Goal: Information Seeking & Learning: Learn about a topic

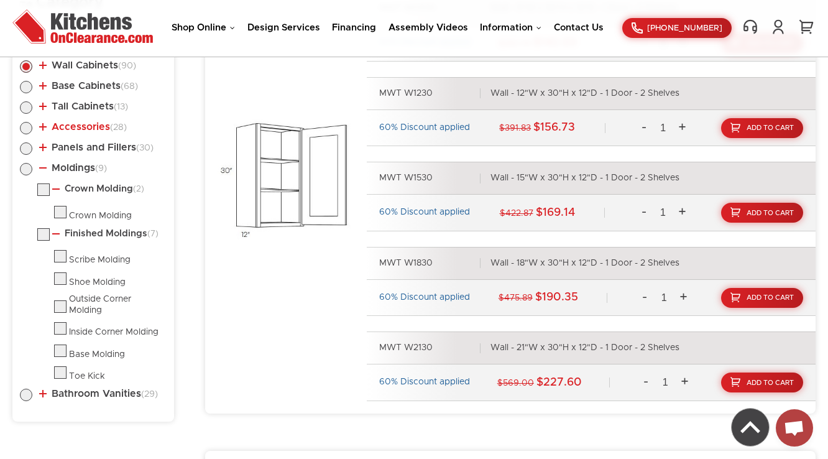
scroll to position [705, 0]
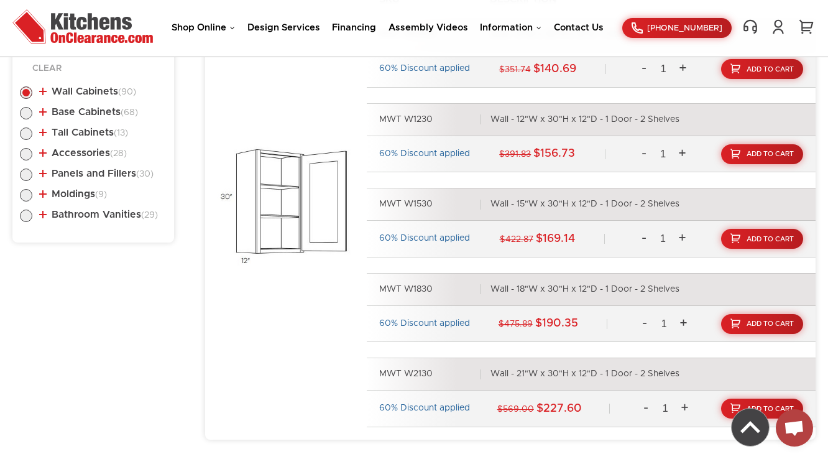
scroll to position [724, 0]
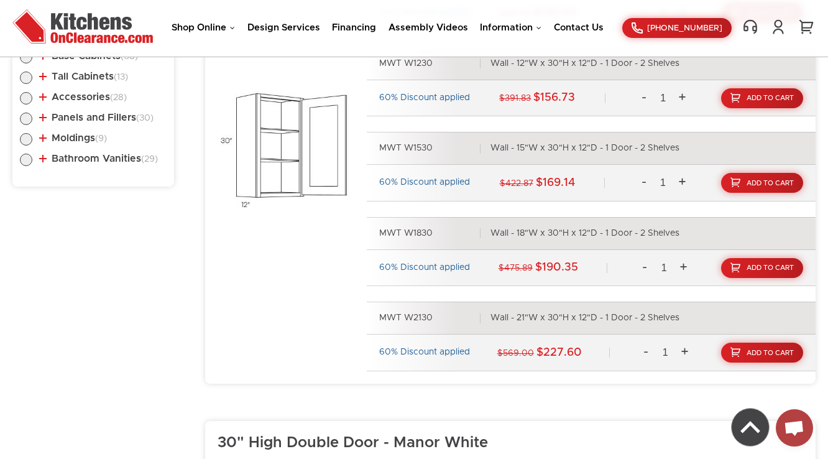
click at [87, 162] on li "Bathroom Vanities (29) Vanity Base - Doors Only (10) Single Door Sink Base Vani…" at bounding box center [93, 161] width 147 height 14
click at [93, 159] on link "Bathroom Vanities (29)" at bounding box center [98, 159] width 119 height 10
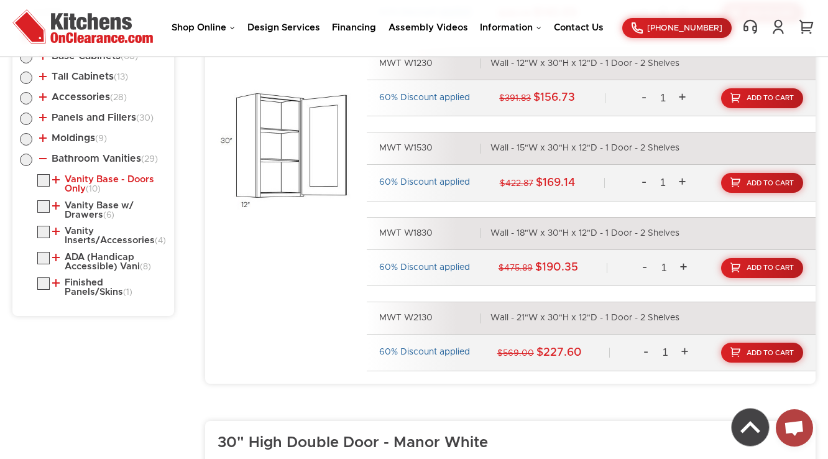
click at [95, 180] on link "Vanity Base - Doors Only (10)" at bounding box center [106, 184] width 109 height 19
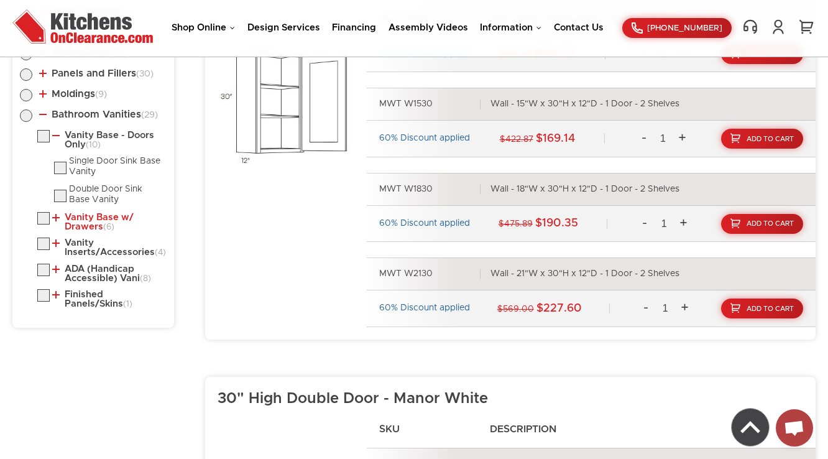
scroll to position [774, 0]
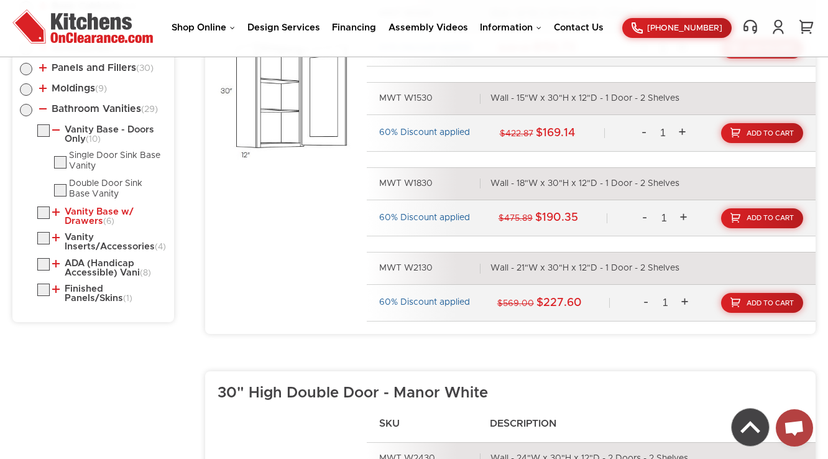
click at [98, 218] on link "Vanity Base w/ Drawers (6)" at bounding box center [106, 216] width 109 height 19
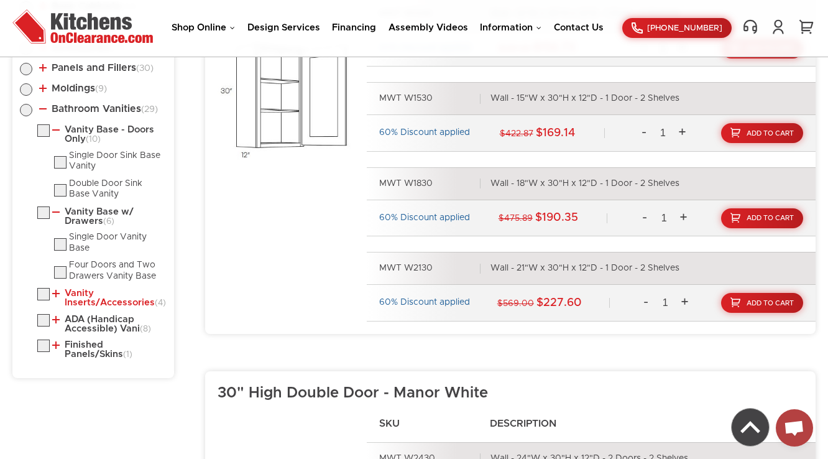
click at [86, 303] on link "Vanity Inserts/Accessories (4)" at bounding box center [106, 298] width 109 height 19
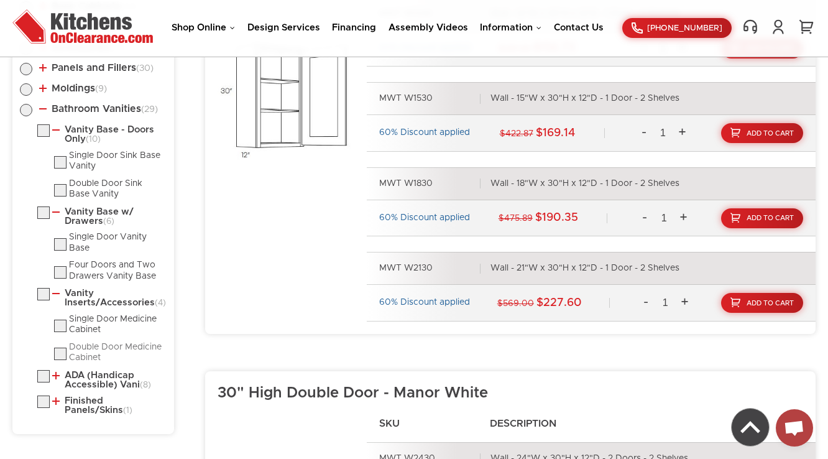
scroll to position [823, 0]
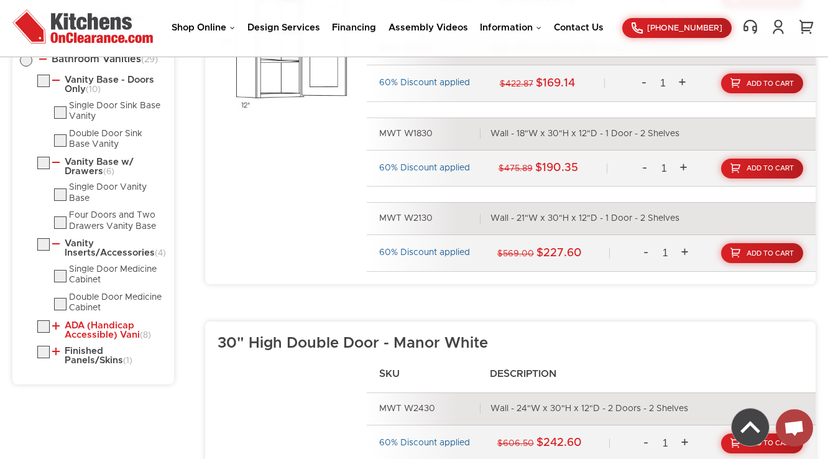
click at [78, 328] on link "ADA (Handicap Accessible) Vani (8)" at bounding box center [106, 330] width 109 height 19
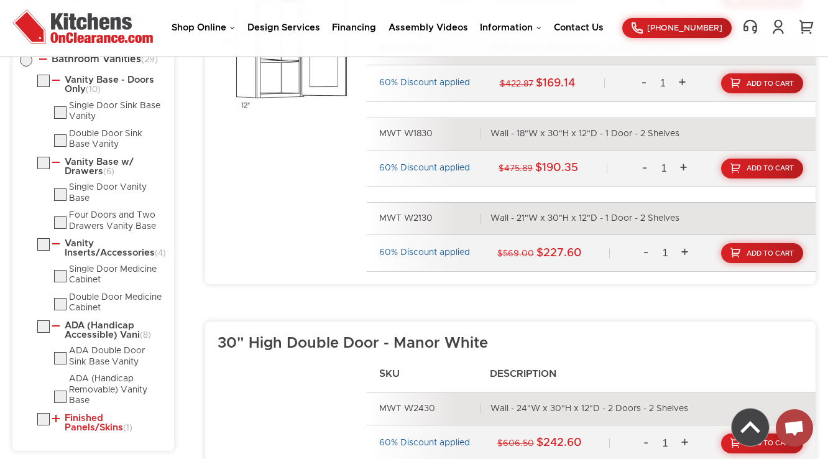
click at [72, 425] on link "Finished Panels/Skins (1)" at bounding box center [106, 423] width 109 height 19
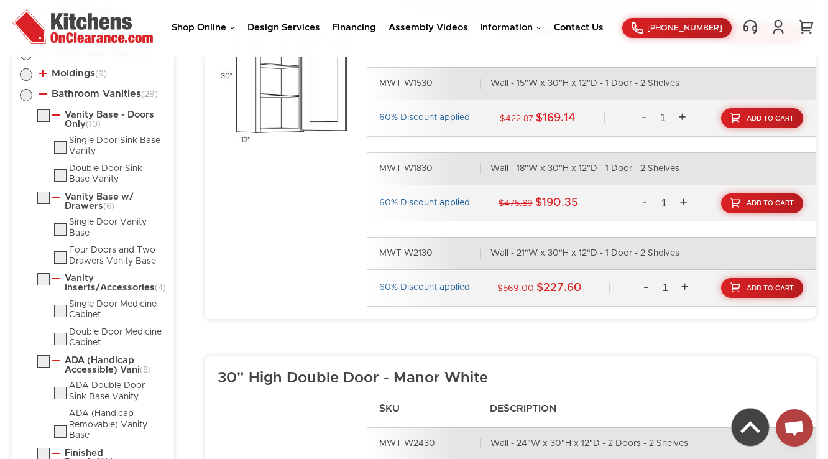
scroll to position [774, 0]
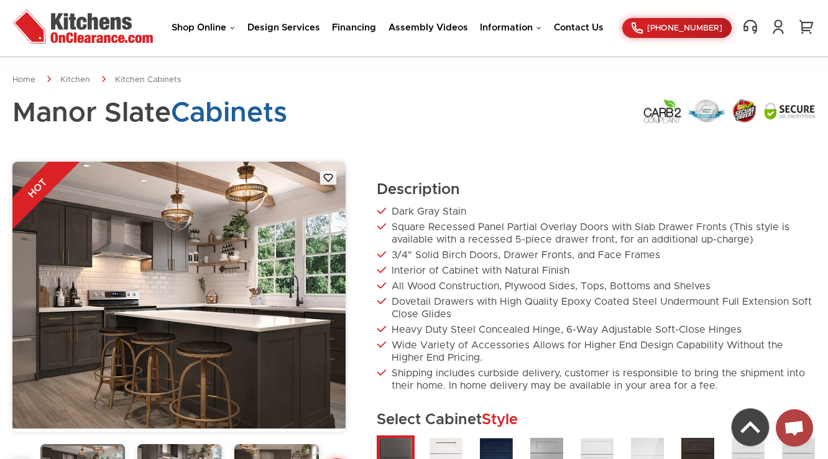
scroll to position [774, 0]
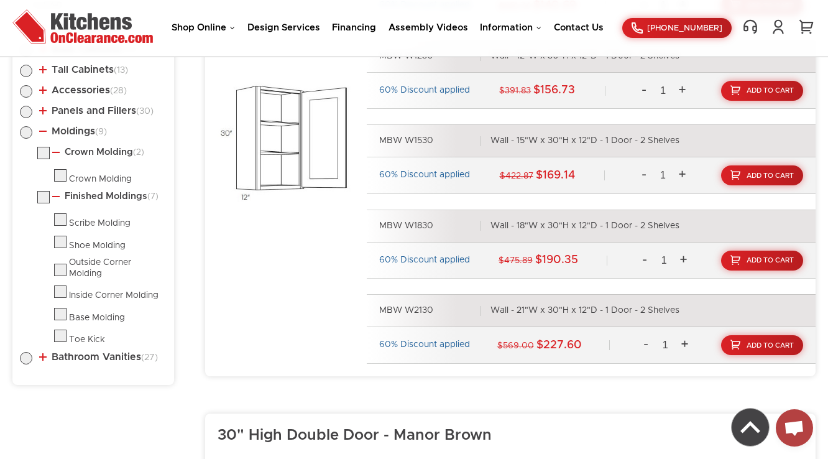
scroll to position [719, 0]
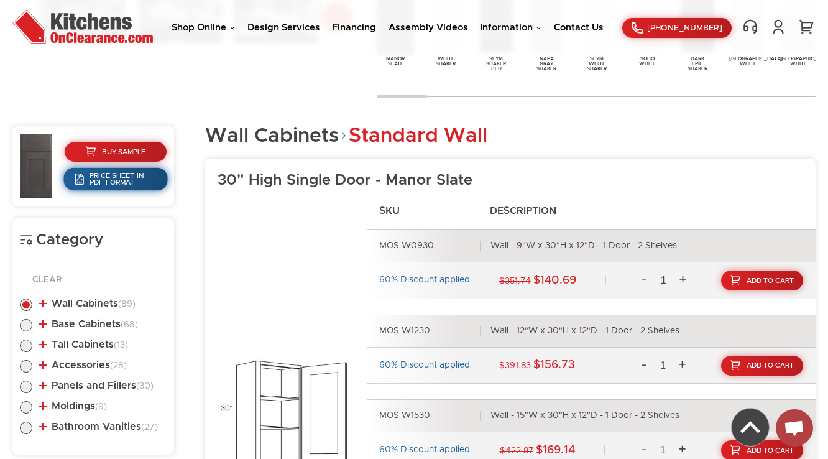
scroll to position [456, 0]
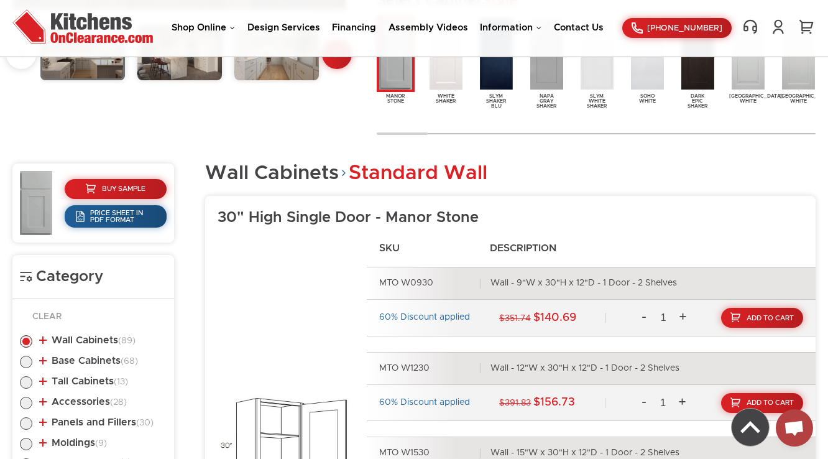
scroll to position [419, 0]
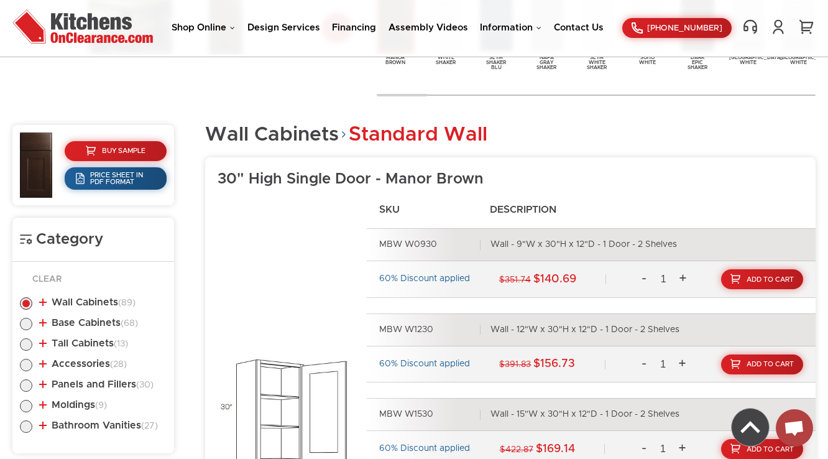
scroll to position [619, 0]
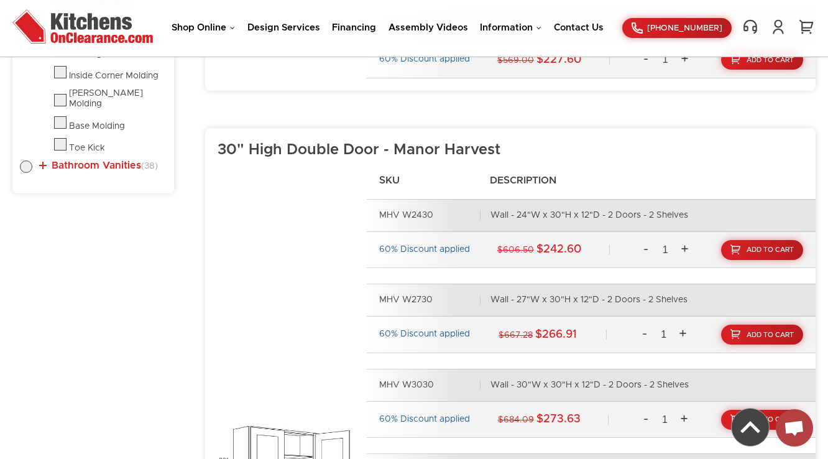
scroll to position [1017, 0]
click at [157, 162] on span "(38)" at bounding box center [149, 166] width 17 height 9
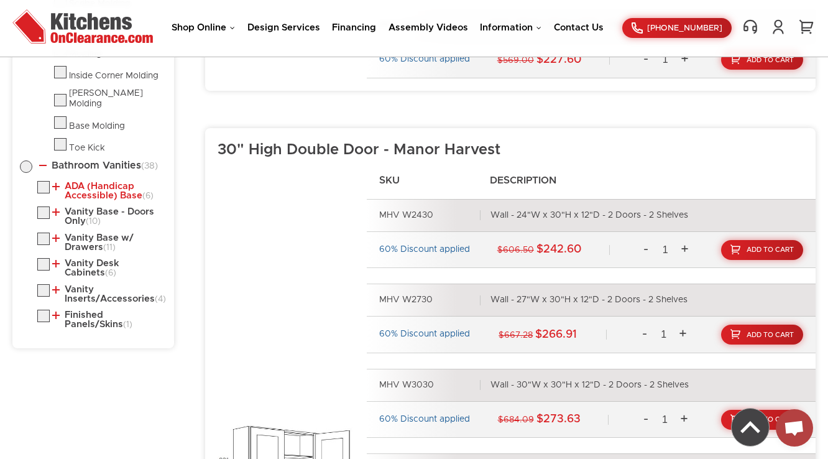
click at [104, 184] on link "ADA (Handicap Accessible) Base (6)" at bounding box center [106, 191] width 109 height 19
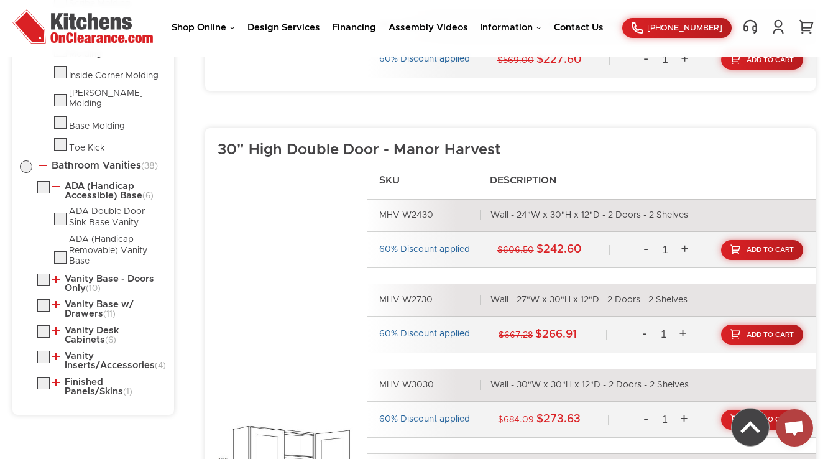
click at [63, 218] on label at bounding box center [60, 222] width 12 height 9
checkbox input "true"
radio input "false"
radio input "true"
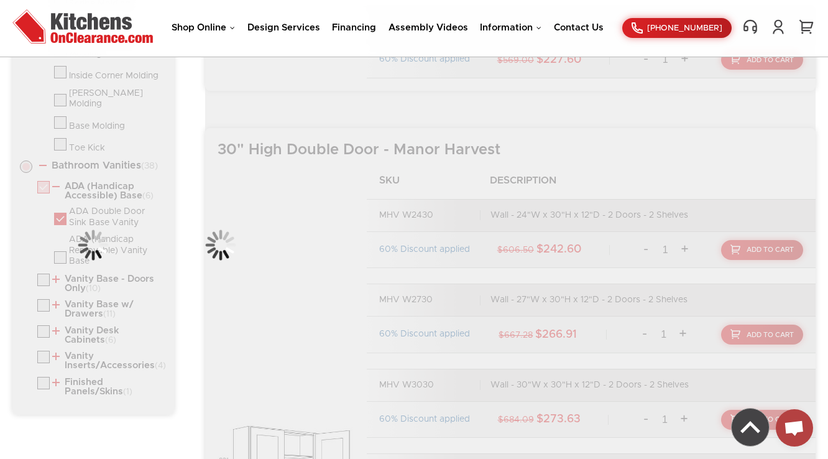
scroll to position [994, 0]
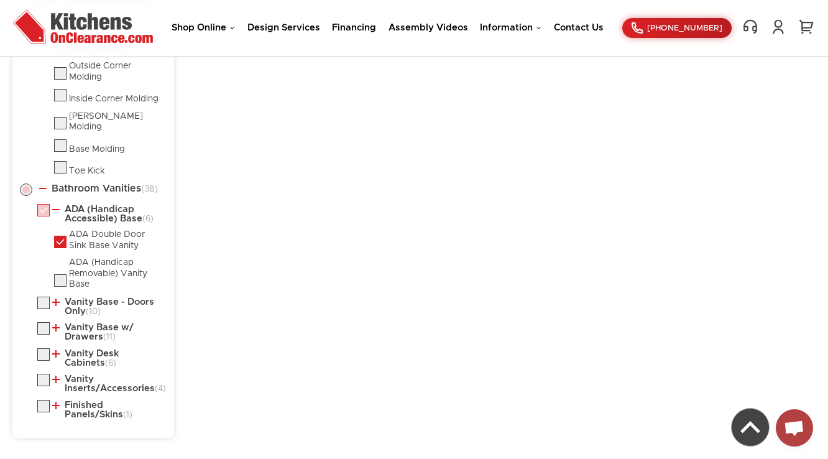
drag, startPoint x: 82, startPoint y: 229, endPoint x: 261, endPoint y: 326, distance: 203.7
click at [261, 325] on section "Bathroom Vanities ADA (Handicap Accessible) Base ADA Double Door Sink Base Vani…" at bounding box center [510, 13] width 611 height 849
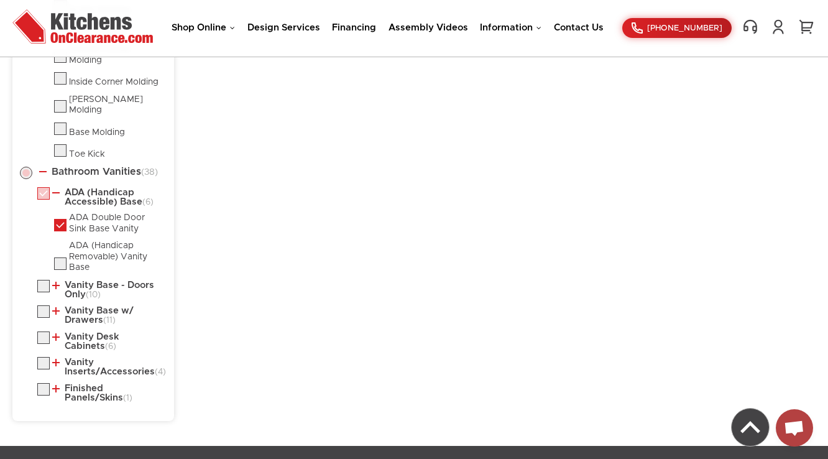
scroll to position [944, 0]
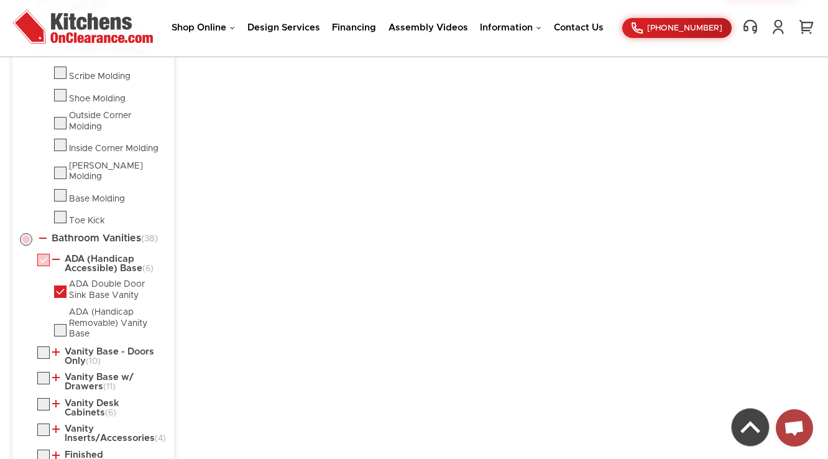
click at [40, 259] on label at bounding box center [43, 263] width 12 height 9
checkbox input "false"
radio input "false"
checkbox input "false"
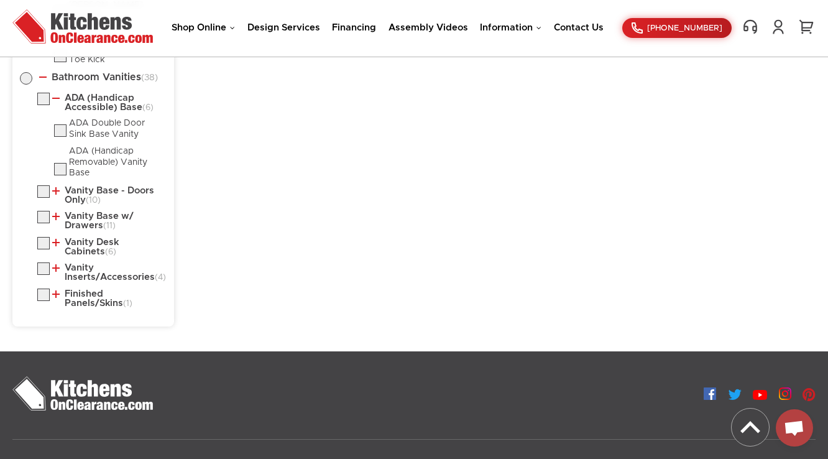
scroll to position [1093, 0]
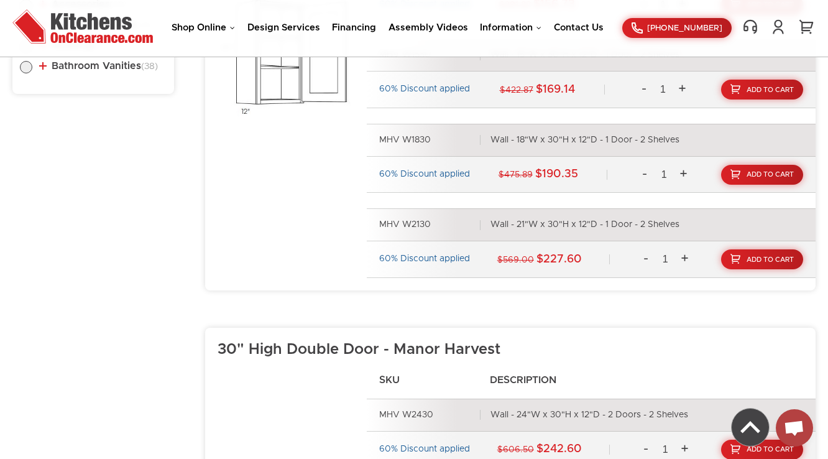
scroll to position [818, 0]
click at [89, 68] on link "Bathroom Vanities (38)" at bounding box center [98, 65] width 119 height 10
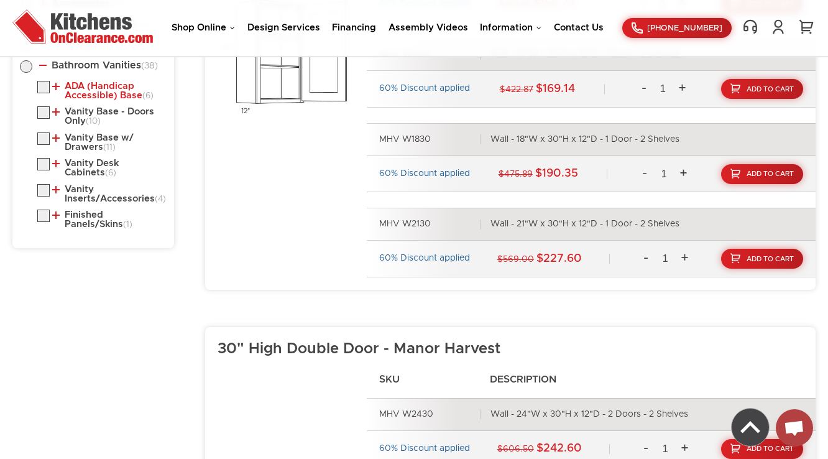
click at [89, 85] on link "ADA (Handicap Accessible) Base (6)" at bounding box center [106, 90] width 109 height 19
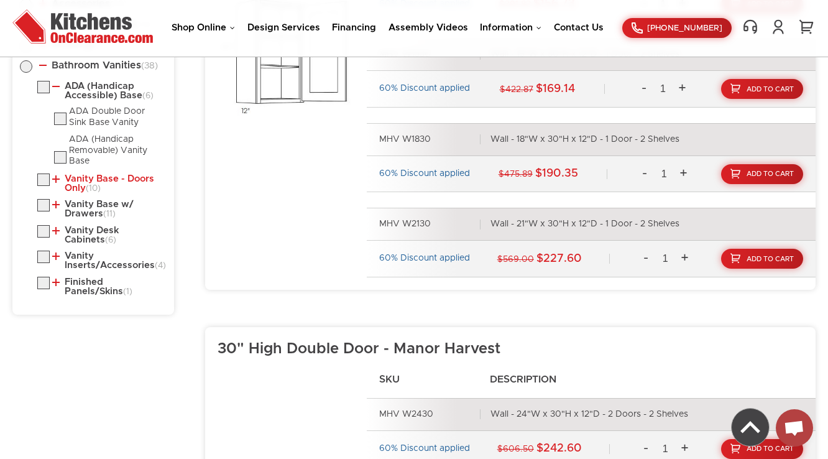
click at [86, 179] on link "Vanity Base - Doors Only (10)" at bounding box center [106, 183] width 109 height 19
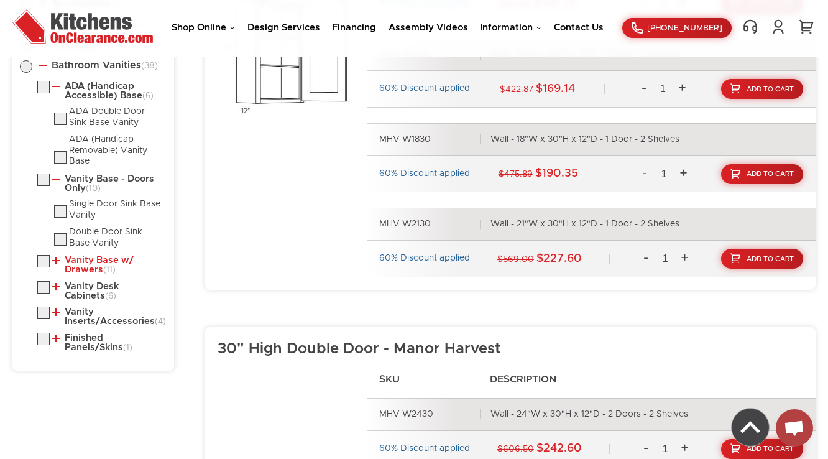
click at [90, 264] on link "Vanity Base w/ Drawers (11)" at bounding box center [106, 265] width 109 height 19
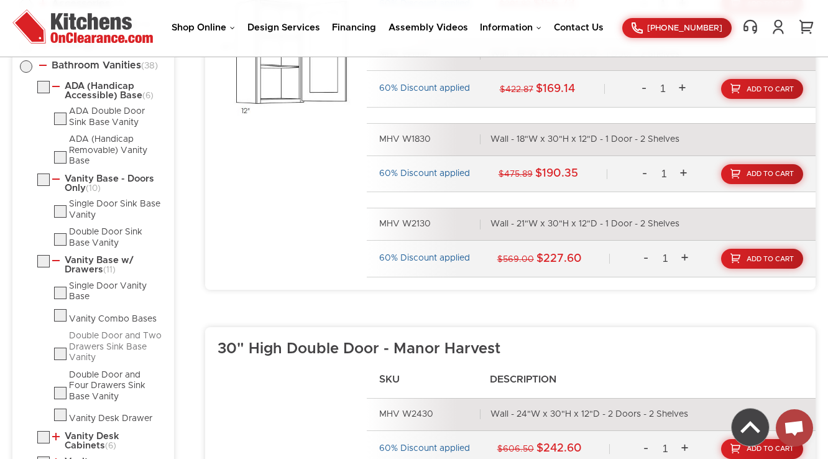
scroll to position [917, 0]
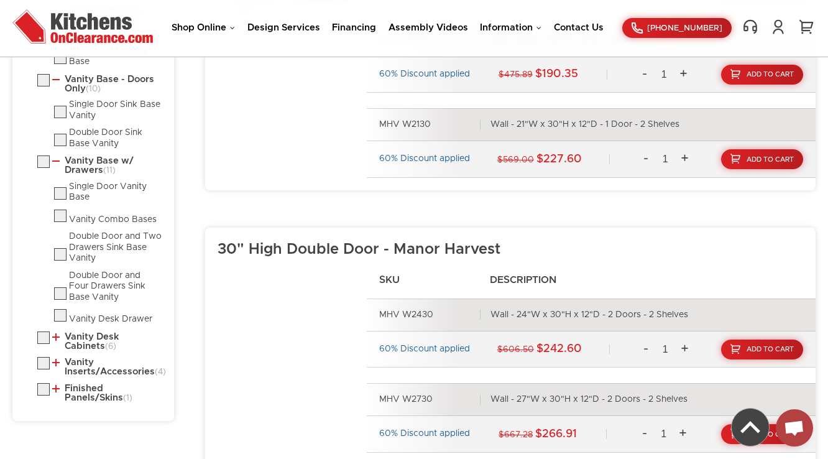
click at [80, 328] on ul "ADA (Handicap Accessible) Base (6) ADA Double Door Sink Base Vanity ADA (Handic…" at bounding box center [93, 192] width 147 height 422
click at [80, 333] on link "Vanity Desk Cabinets (6)" at bounding box center [106, 341] width 109 height 19
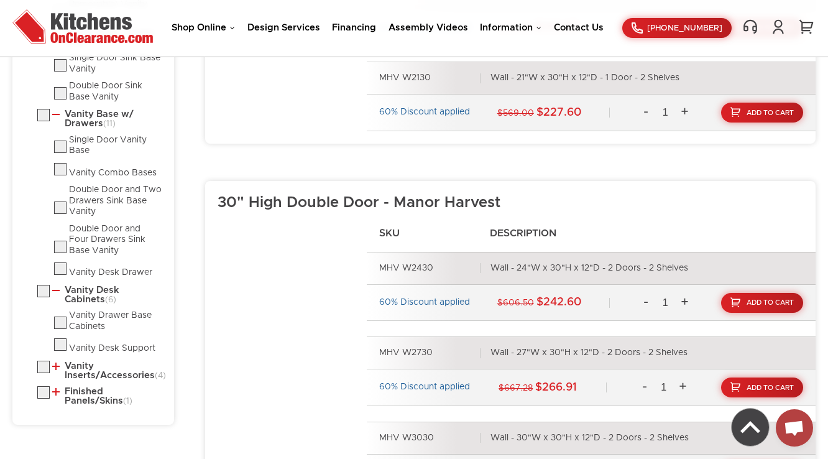
scroll to position [1067, 0]
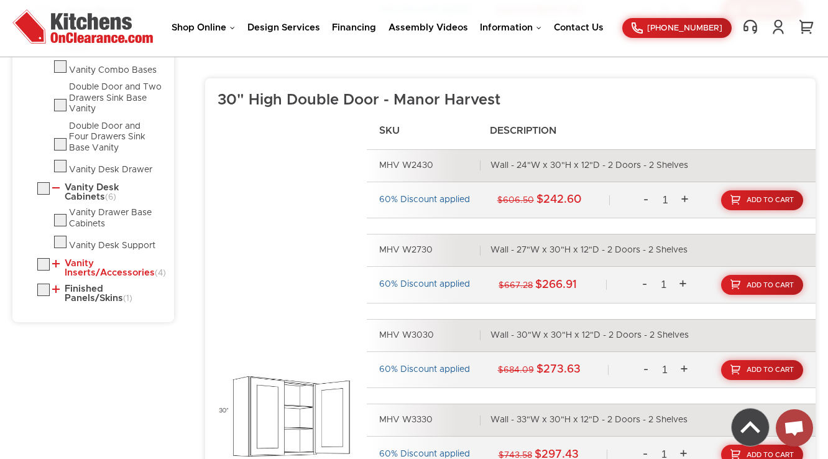
click at [73, 269] on link "Vanity Inserts/Accessories (4)" at bounding box center [106, 268] width 109 height 19
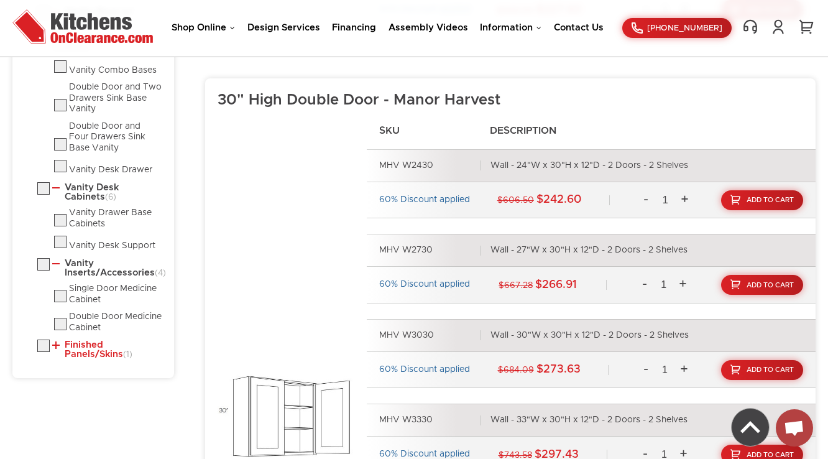
click at [80, 353] on link "Finished Panels/Skins (1)" at bounding box center [106, 349] width 109 height 19
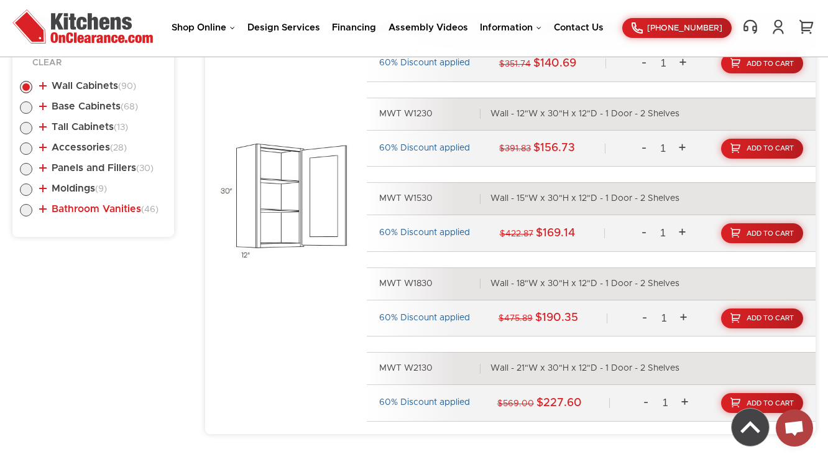
scroll to position [674, 0]
click at [127, 209] on link "Bathroom Vanities (46)" at bounding box center [98, 208] width 119 height 10
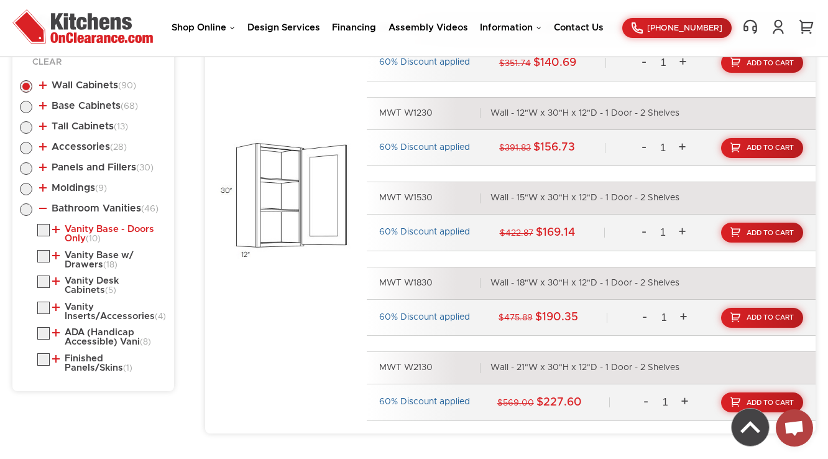
click at [114, 231] on link "Vanity Base - Doors Only (10)" at bounding box center [106, 234] width 109 height 19
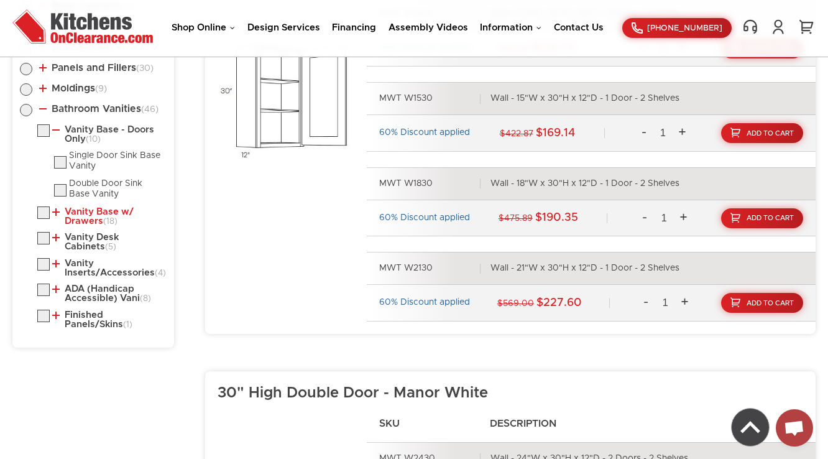
click at [106, 213] on link "Vanity Base w/ Drawers (18)" at bounding box center [106, 216] width 109 height 19
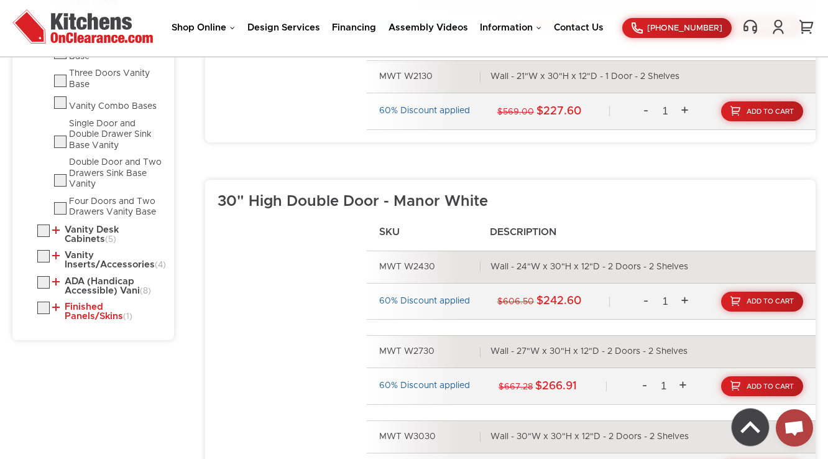
scroll to position [973, 0]
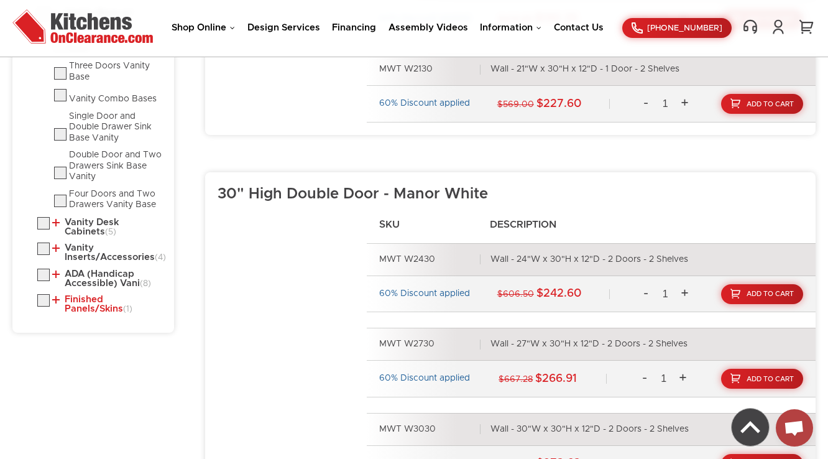
click at [101, 314] on link "Finished Panels/Skins (1)" at bounding box center [106, 304] width 109 height 19
click at [117, 289] on link "ADA (Handicap Accessible) Vani (8)" at bounding box center [106, 278] width 109 height 19
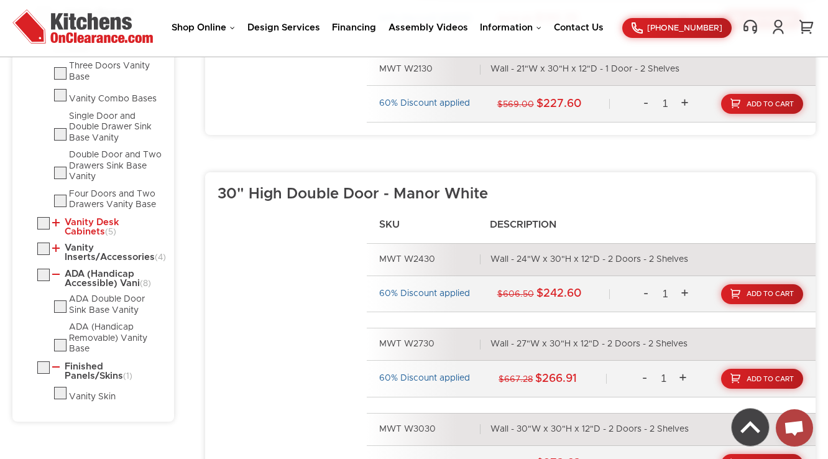
click at [104, 220] on link "Vanity Desk Cabinets (5)" at bounding box center [106, 227] width 109 height 19
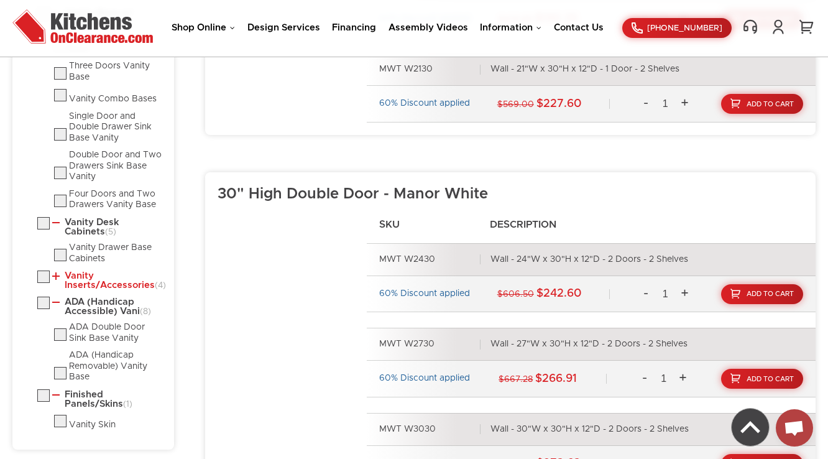
click at [91, 284] on link "Vanity Inserts/Accessories (4)" at bounding box center [106, 280] width 109 height 19
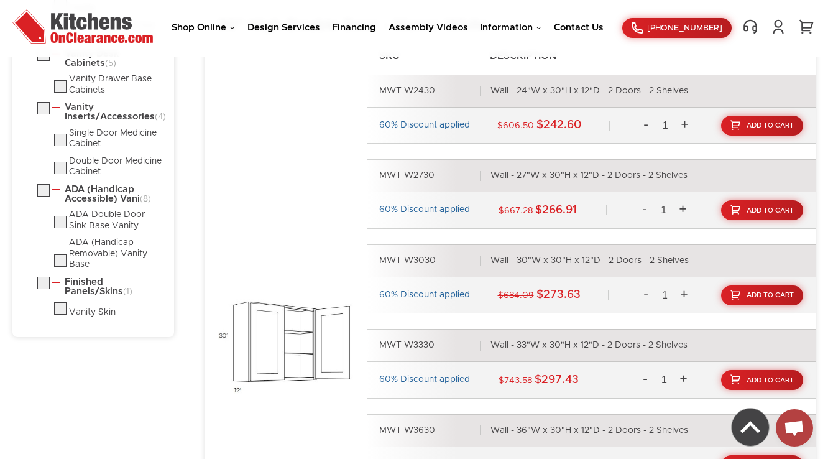
scroll to position [1172, 0]
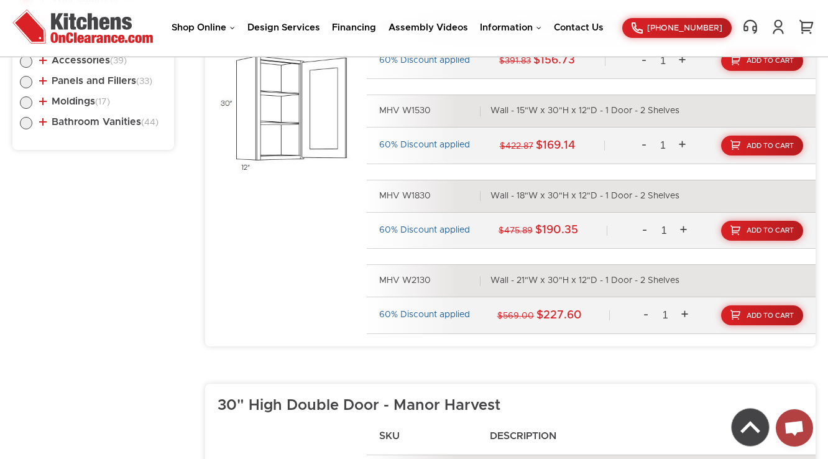
scroll to position [724, 0]
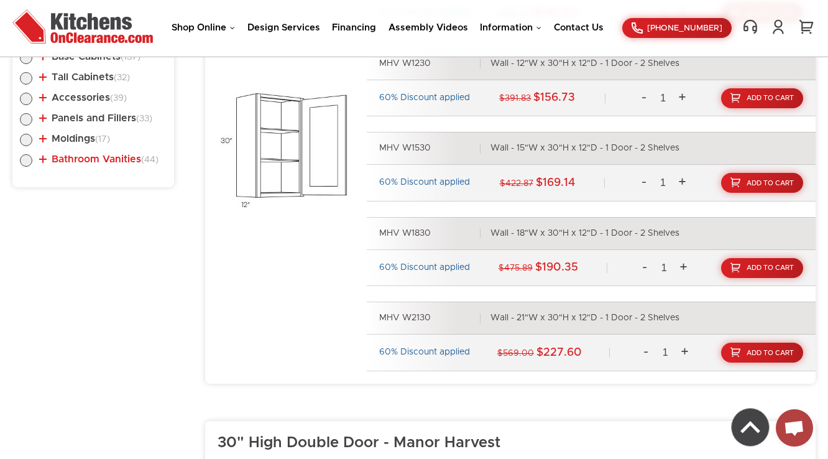
click at [100, 161] on link "Bathroom Vanities (44)" at bounding box center [98, 159] width 119 height 10
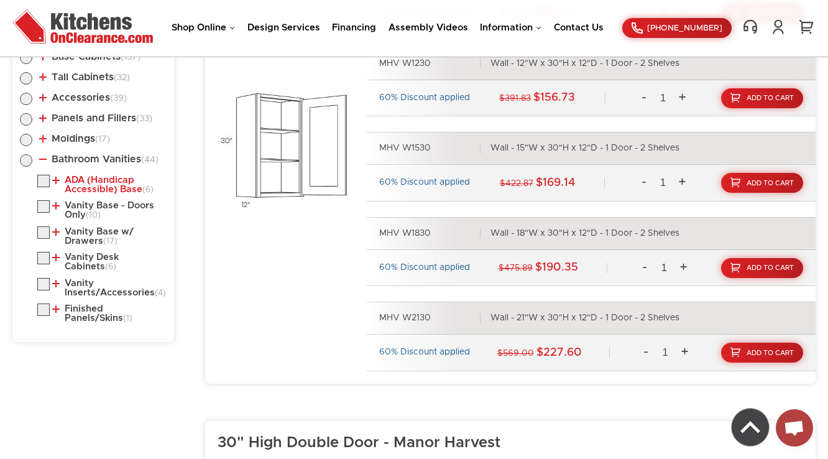
click at [95, 175] on link "ADA (Handicap Accessible) Base (6)" at bounding box center [106, 184] width 109 height 19
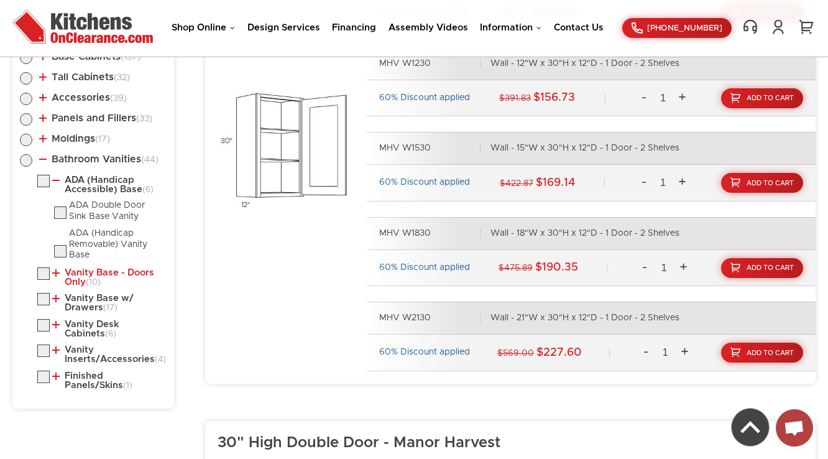
click at [102, 268] on link "Vanity Base - Doors Only (10)" at bounding box center [106, 277] width 109 height 19
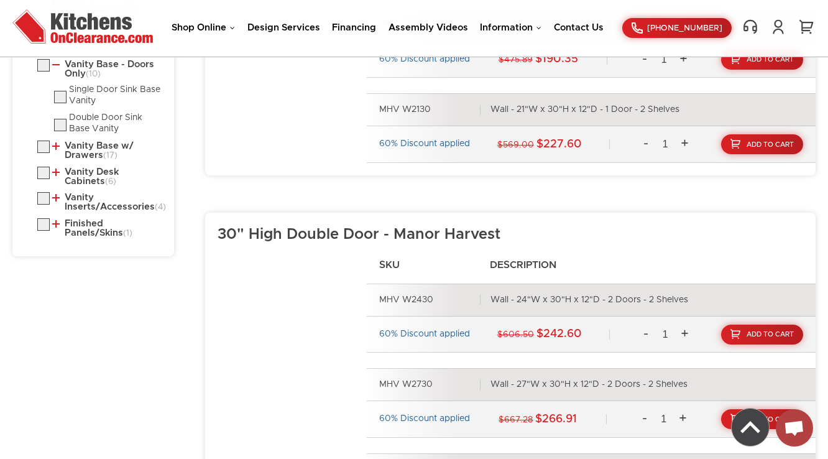
scroll to position [1022, 0]
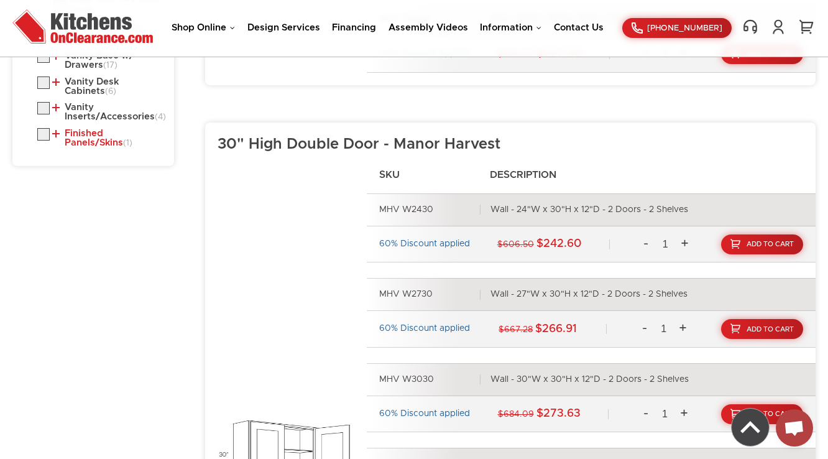
click at [76, 142] on link "Finished Panels/Skins (1)" at bounding box center [106, 138] width 109 height 19
click at [93, 109] on link "Vanity Inserts/Accessories (4)" at bounding box center [106, 112] width 109 height 19
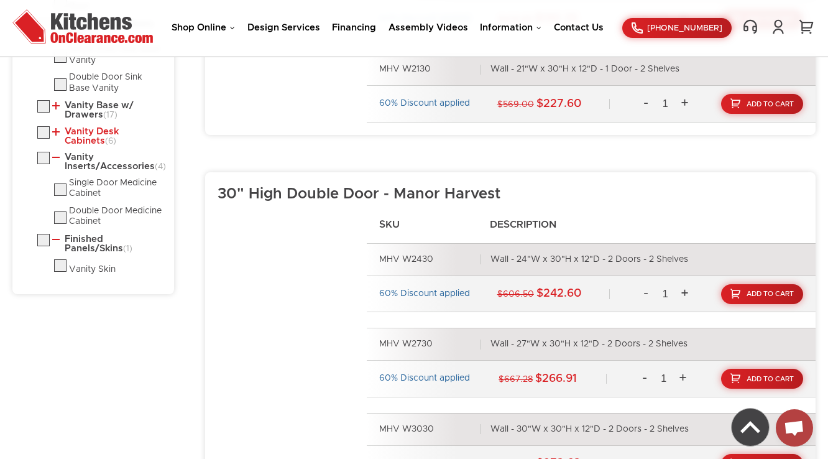
scroll to position [923, 0]
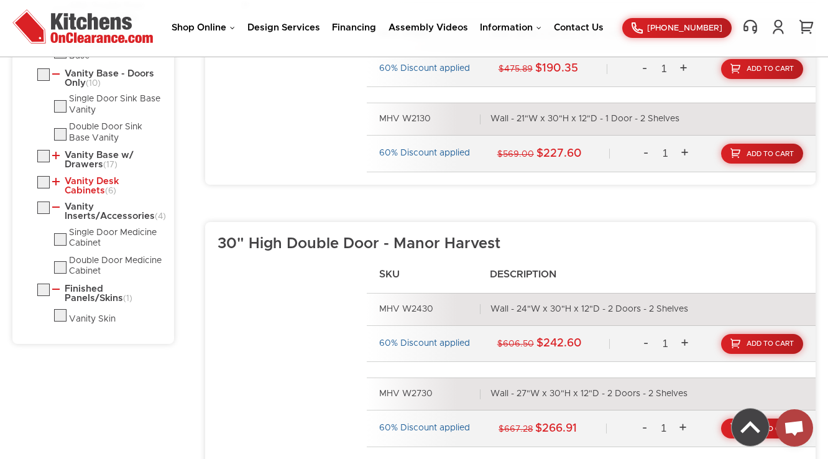
click at [99, 180] on link "Vanity Desk Cabinets (6)" at bounding box center [106, 186] width 109 height 19
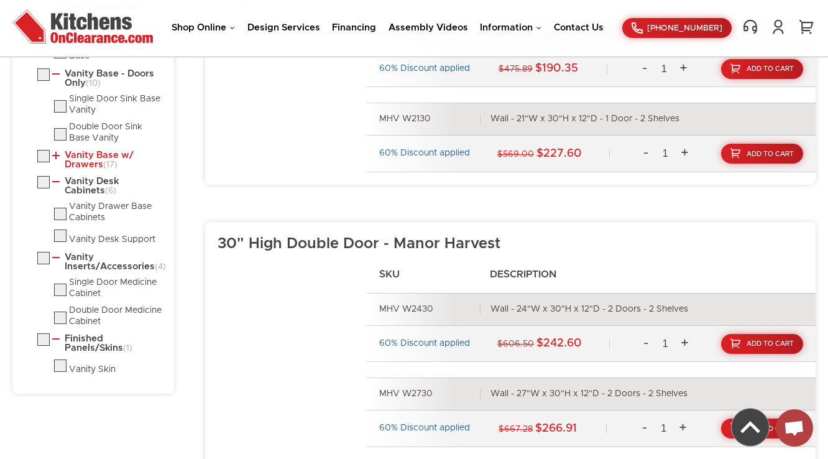
click at [90, 153] on link "Vanity Base w/ Drawers (17)" at bounding box center [106, 160] width 109 height 19
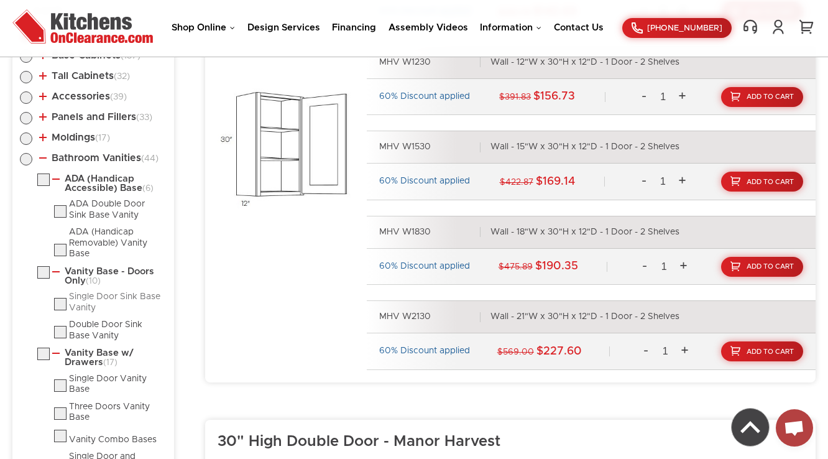
scroll to position [724, 0]
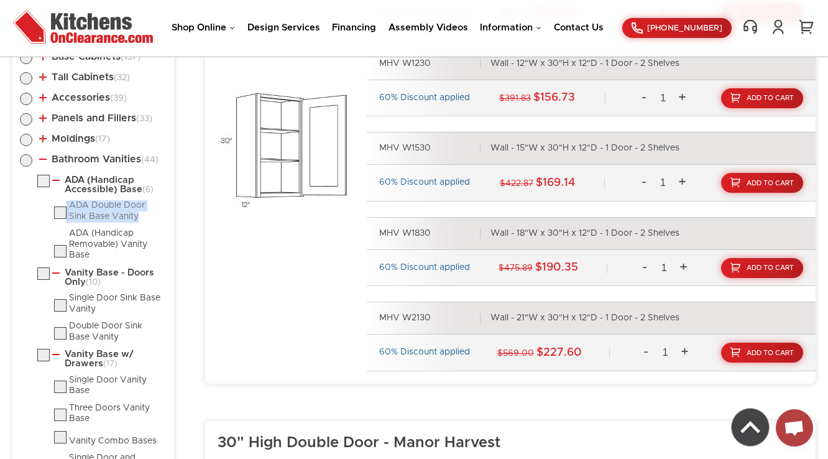
drag, startPoint x: 62, startPoint y: 197, endPoint x: 139, endPoint y: 215, distance: 79.2
click at [139, 215] on li "ADA (Handicap Accessible) Base (6) ADA Double Door Sink Base Vanity ADA (Handic…" at bounding box center [101, 218] width 129 height 86
copy li "ADA Double Door Sink Base Vanity"
drag, startPoint x: 68, startPoint y: 229, endPoint x: 91, endPoint y: 249, distance: 31.3
click at [91, 249] on li "ADA (Handicap Removable) Vanity Base" at bounding box center [110, 244] width 113 height 33
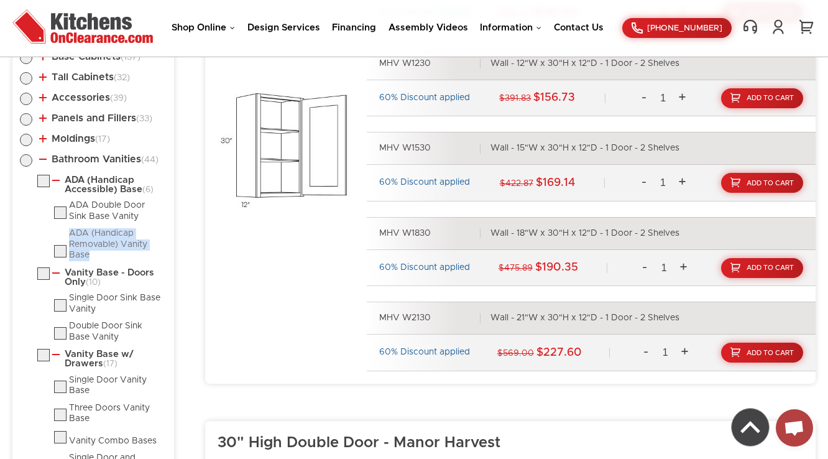
copy div "ADA (Handicap Removable) Vanity Base"
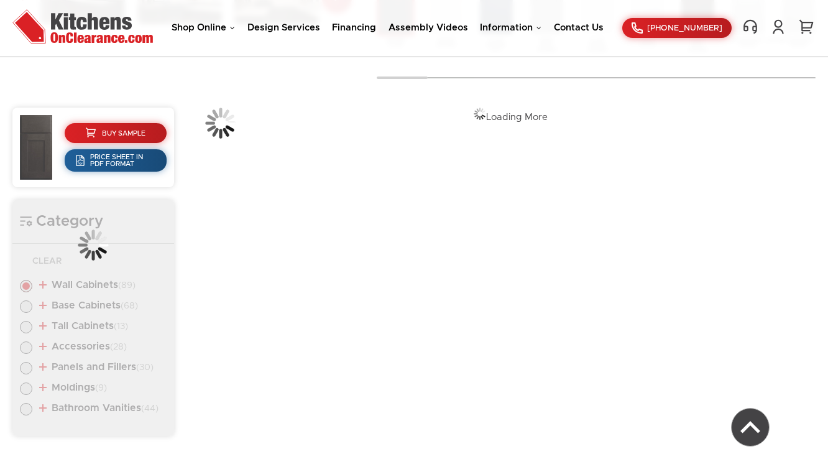
scroll to position [475, 0]
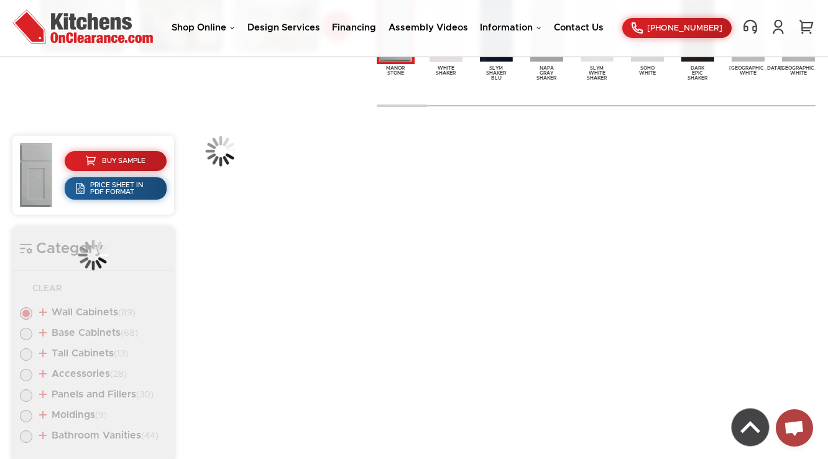
scroll to position [475, 0]
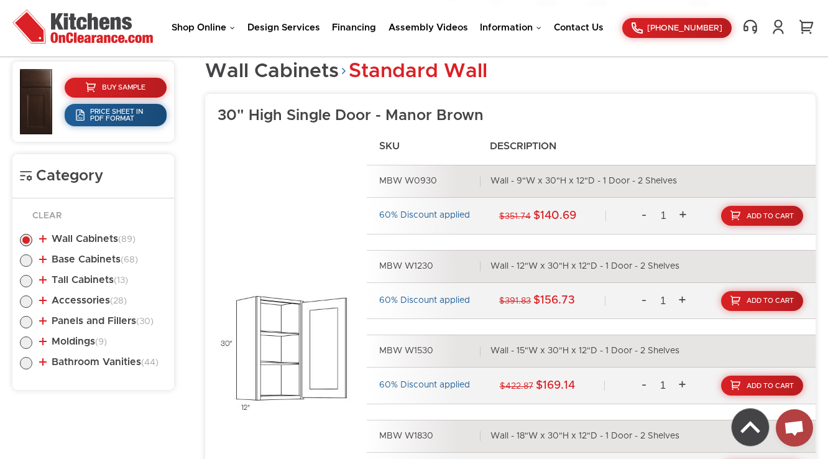
scroll to position [512, 0]
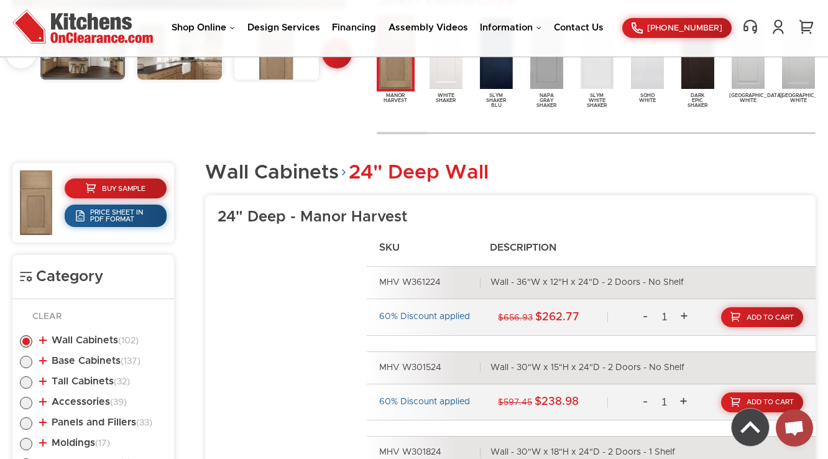
scroll to position [619, 0]
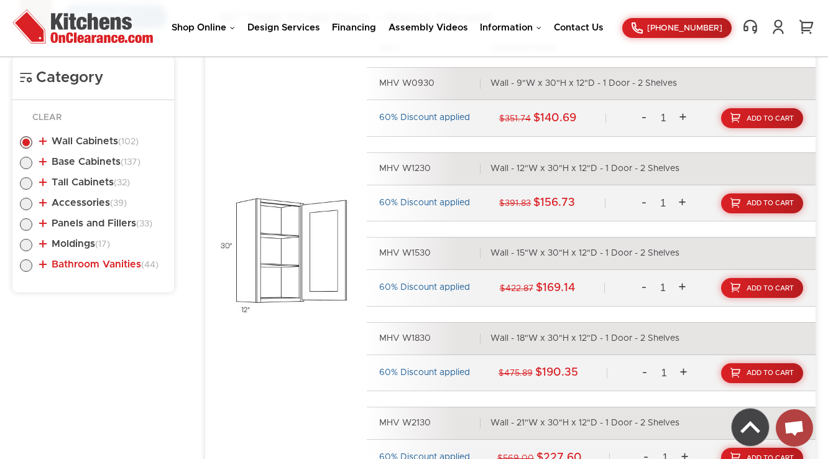
click at [97, 261] on link "Bathroom Vanities (44)" at bounding box center [98, 264] width 119 height 10
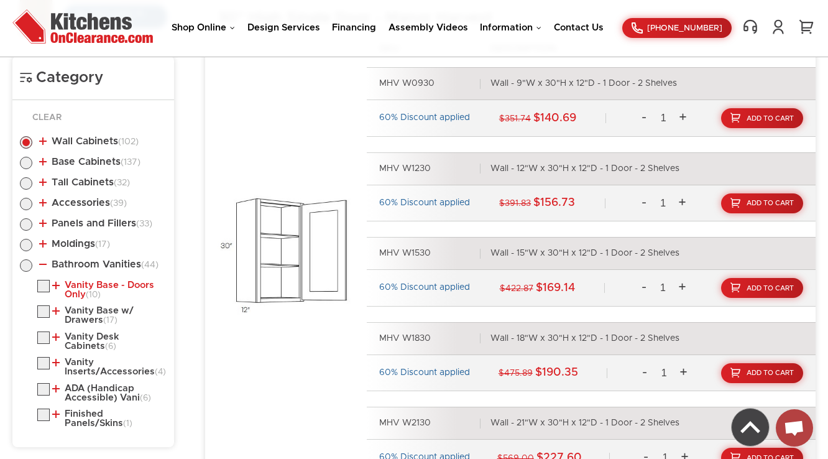
click at [92, 286] on link "Vanity Base - Doors Only (10)" at bounding box center [106, 289] width 109 height 19
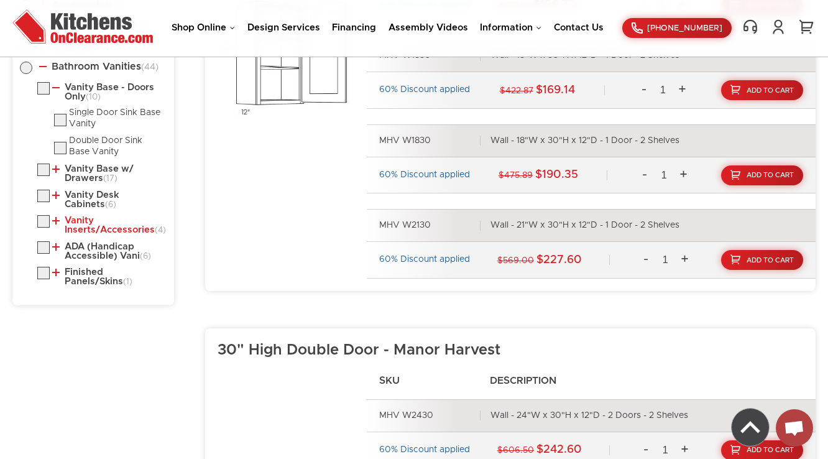
scroll to position [818, 0]
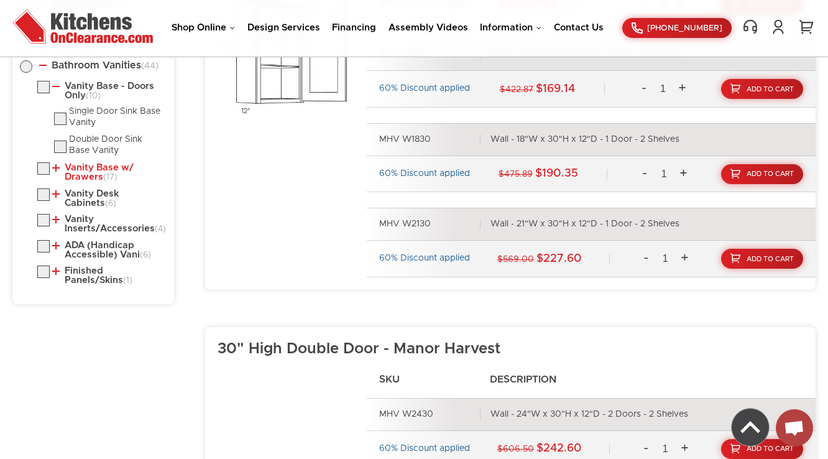
click at [87, 167] on link "Vanity Base w/ Drawers (17)" at bounding box center [106, 172] width 109 height 19
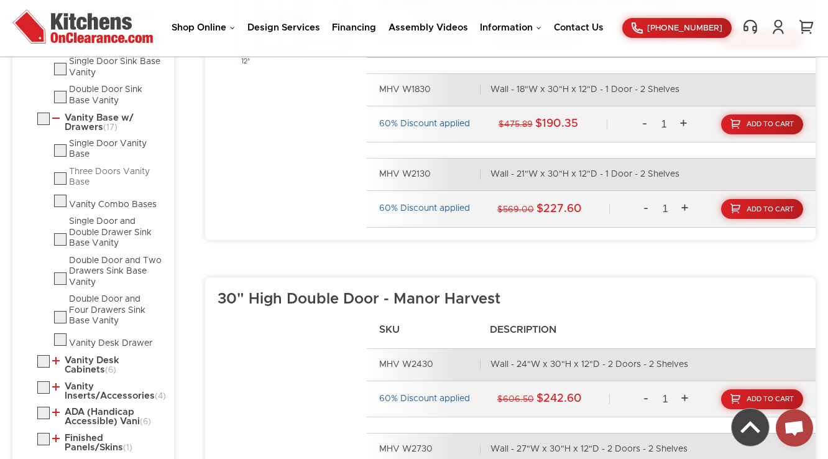
scroll to position [917, 0]
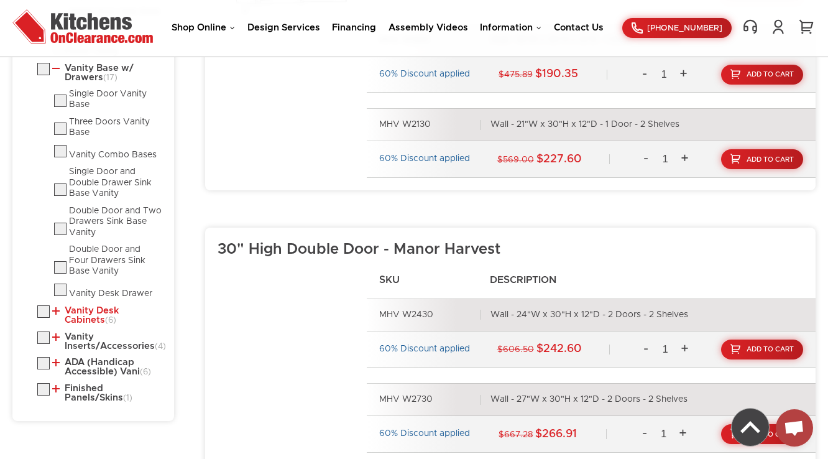
click at [88, 309] on link "Vanity Desk Cabinets (6)" at bounding box center [106, 315] width 109 height 19
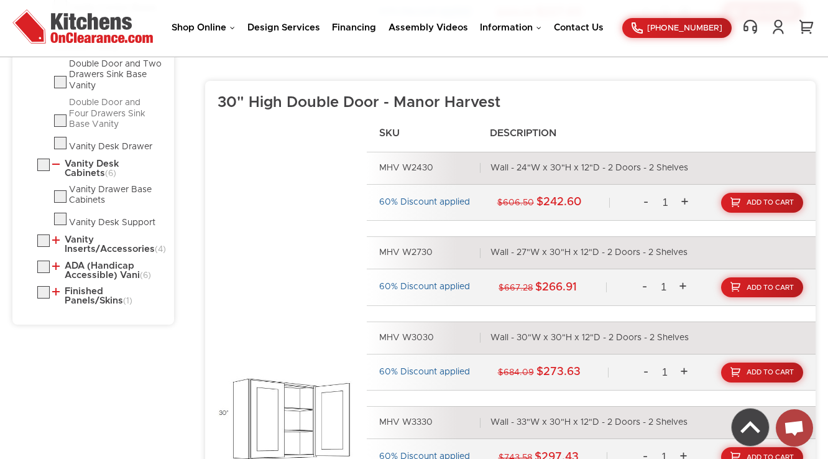
scroll to position [1067, 0]
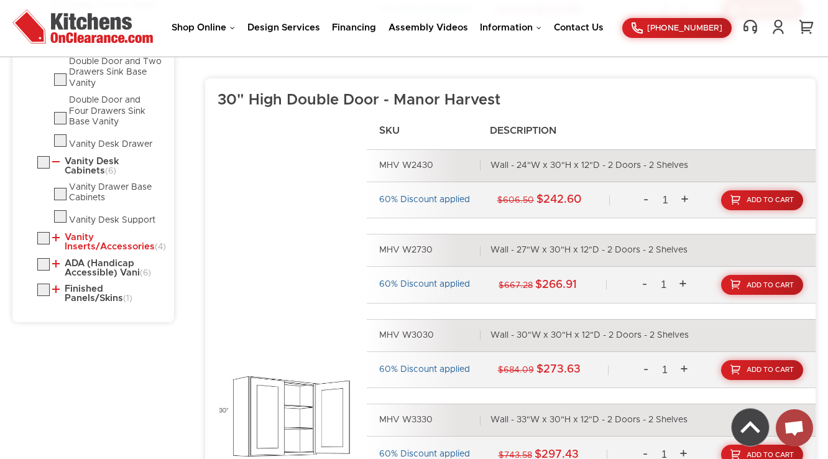
click at [73, 239] on link "Vanity Inserts/Accessories (4)" at bounding box center [106, 242] width 109 height 19
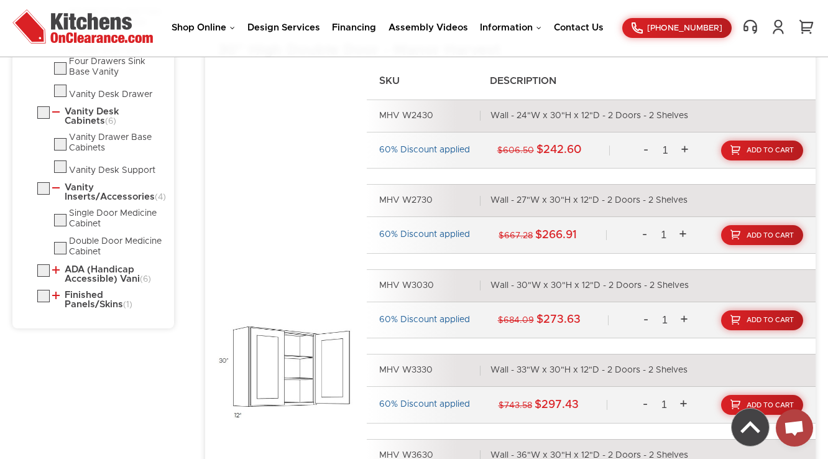
scroll to position [1166, 0]
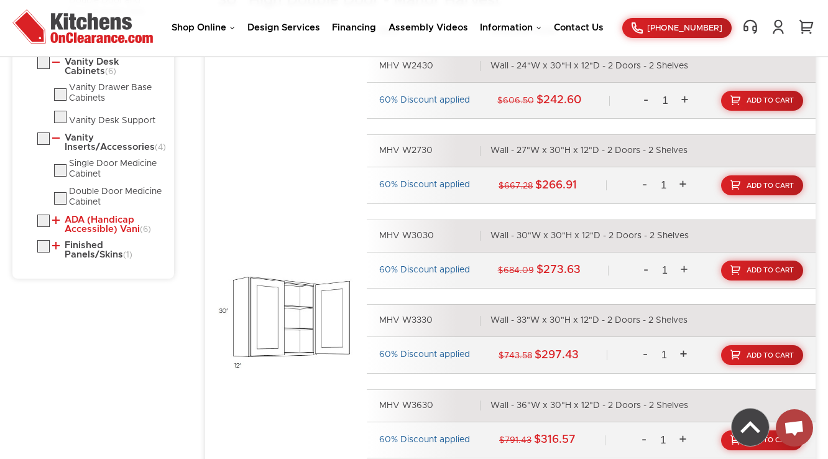
click at [77, 233] on link "ADA (Handicap Accessible) Vani (6)" at bounding box center [106, 224] width 109 height 19
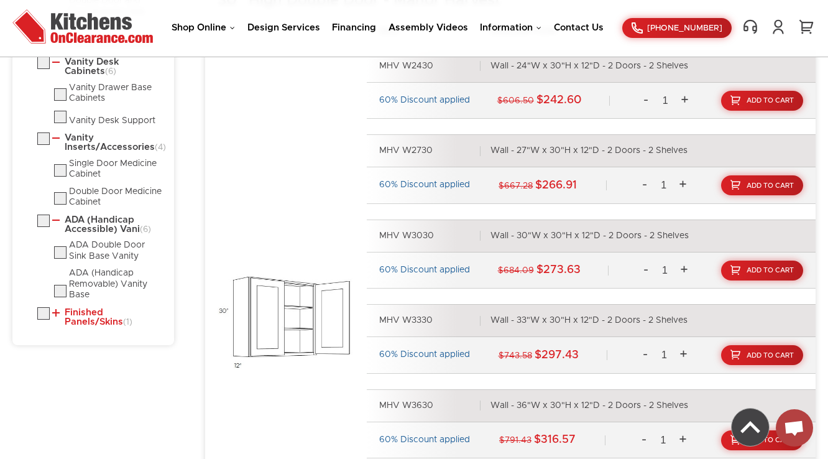
click at [75, 323] on link "Finished Panels/Skins (1)" at bounding box center [106, 317] width 109 height 19
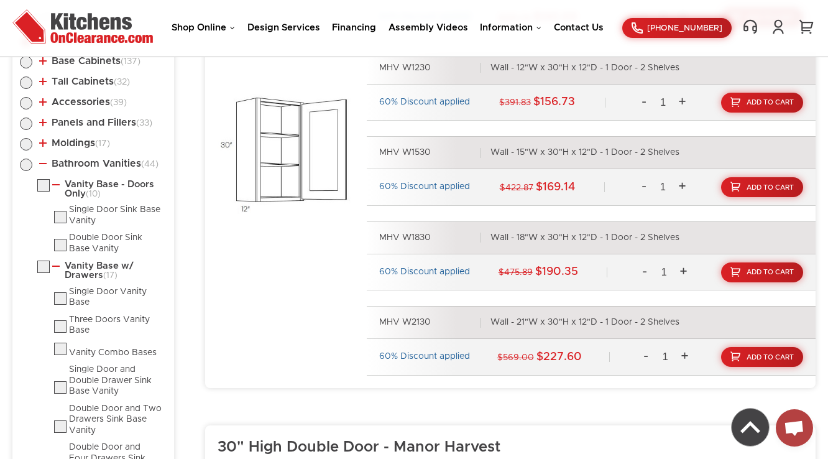
scroll to position [718, 0]
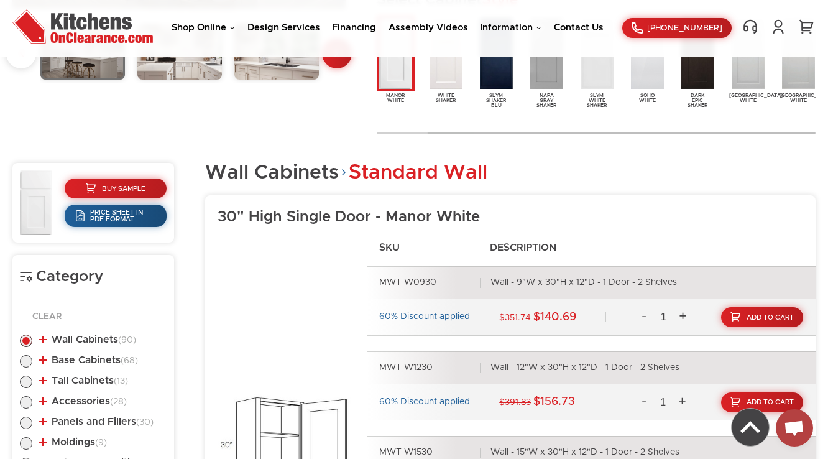
scroll to position [420, 0]
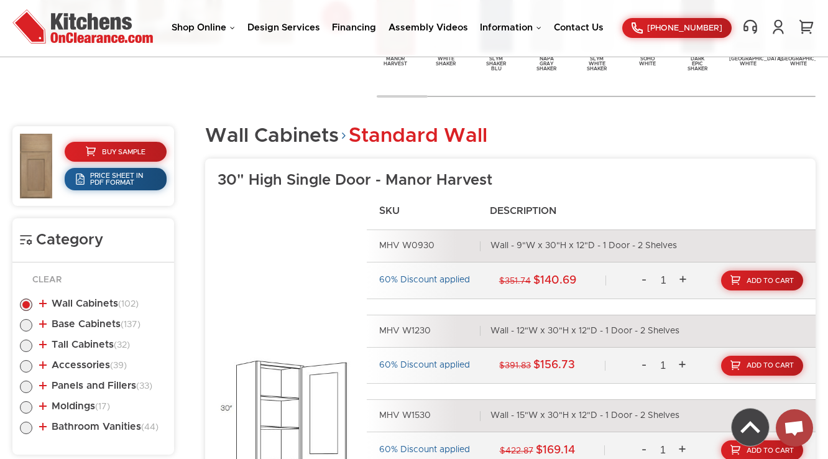
scroll to position [456, 0]
click at [25, 169] on img at bounding box center [36, 166] width 32 height 65
